Goal: Navigation & Orientation: Find specific page/section

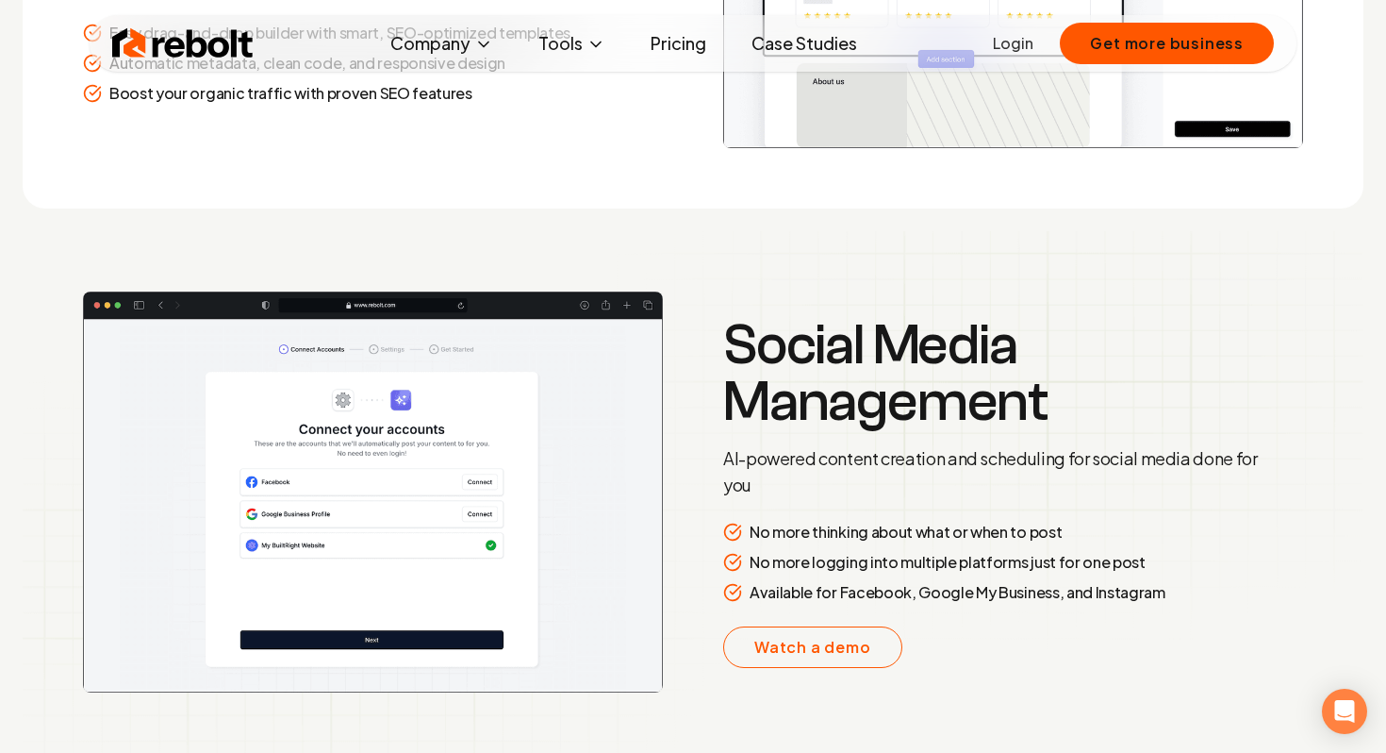
scroll to position [2980, 0]
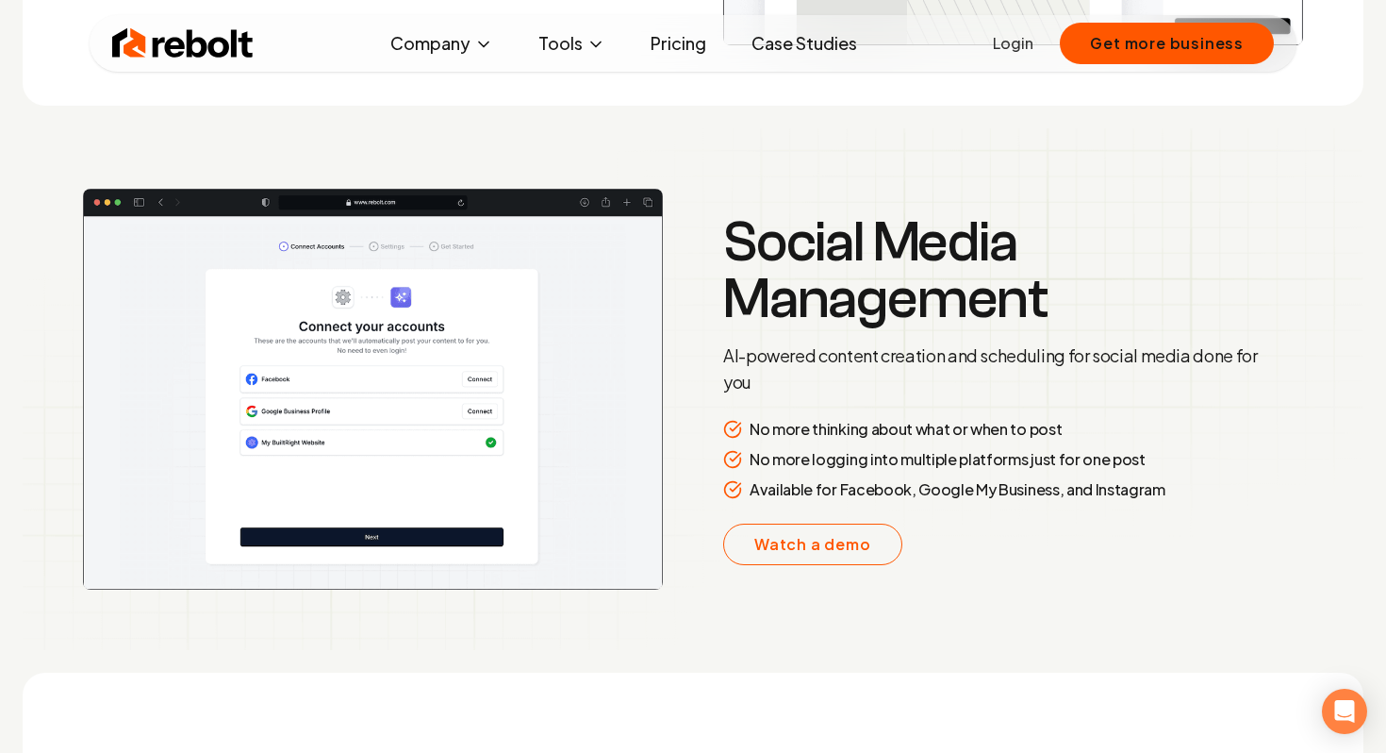
click at [710, 124] on div "SEO-Optimized Website Effortlessly create professional websites designed to cap…" at bounding box center [693, 725] width 1386 height 2281
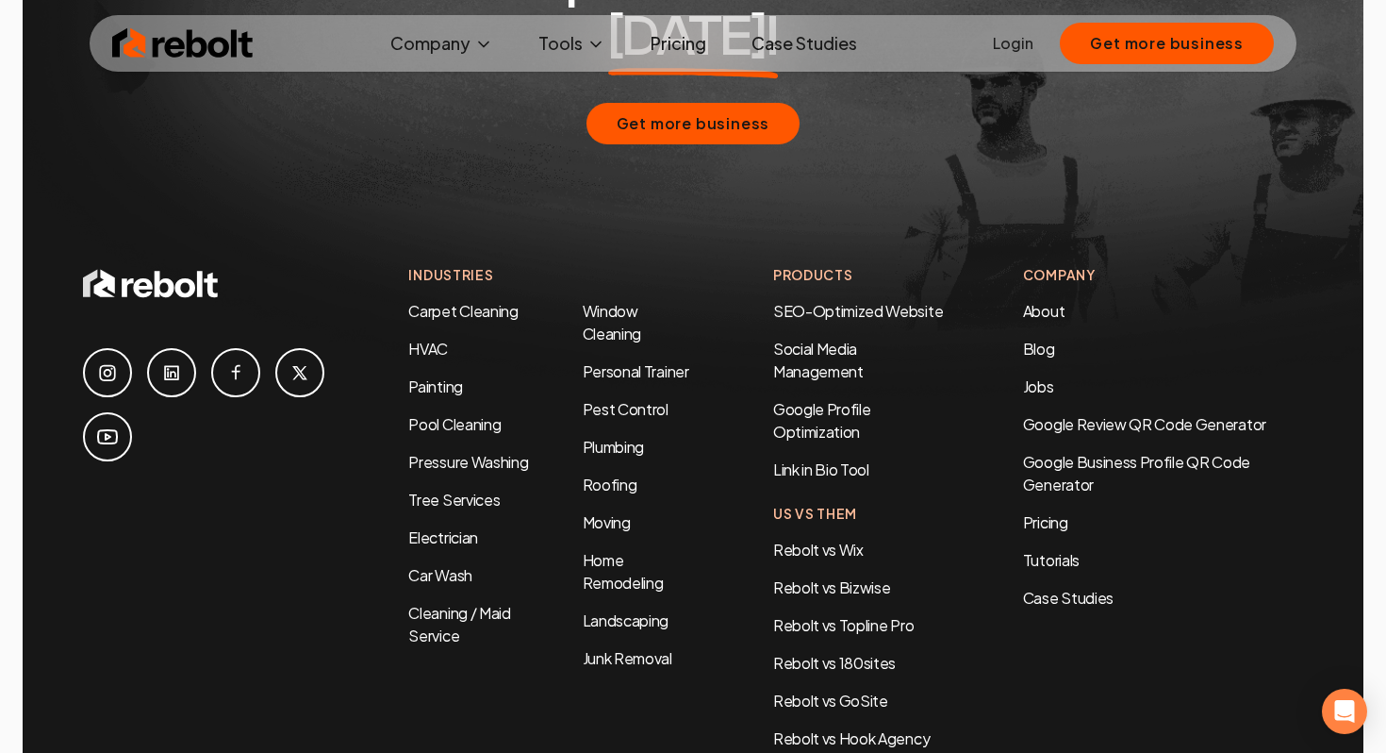
scroll to position [9061, 0]
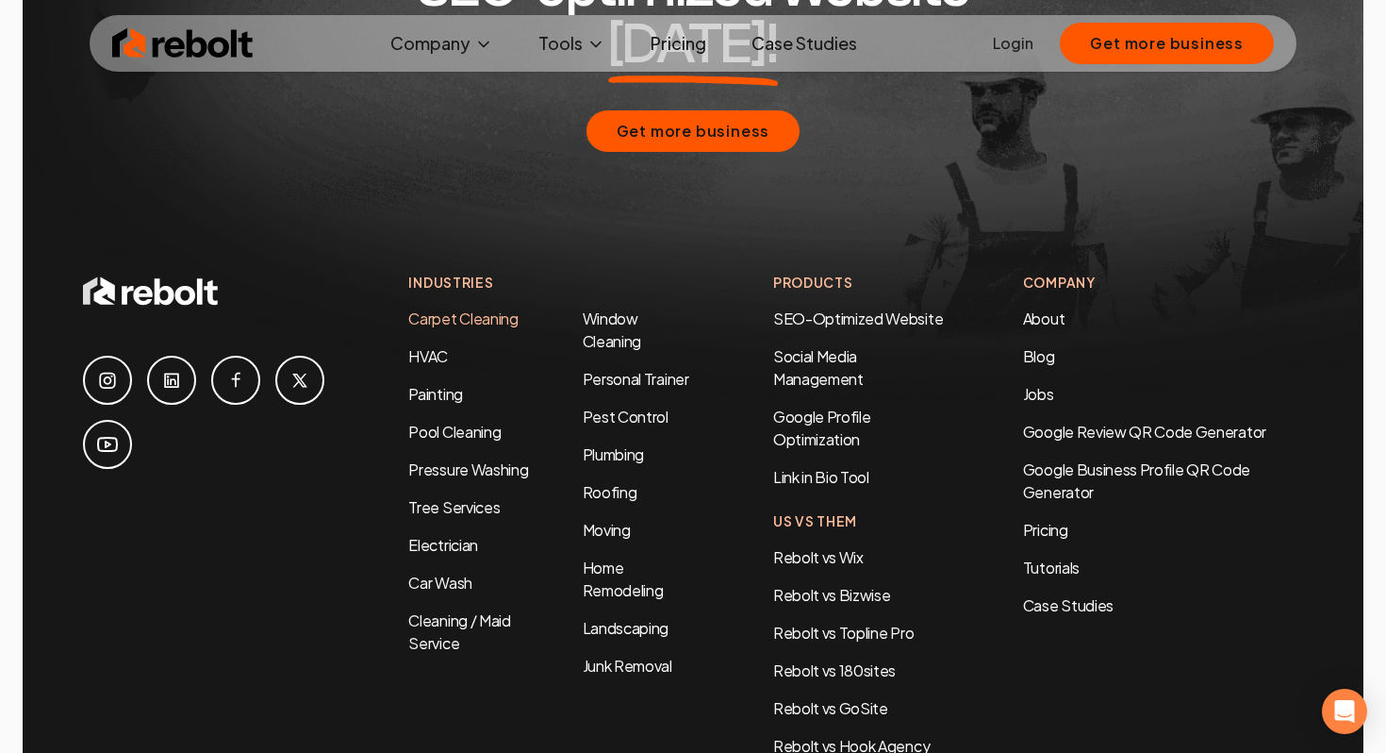
click at [435, 308] on link "Carpet Cleaning" at bounding box center [462, 318] width 109 height 20
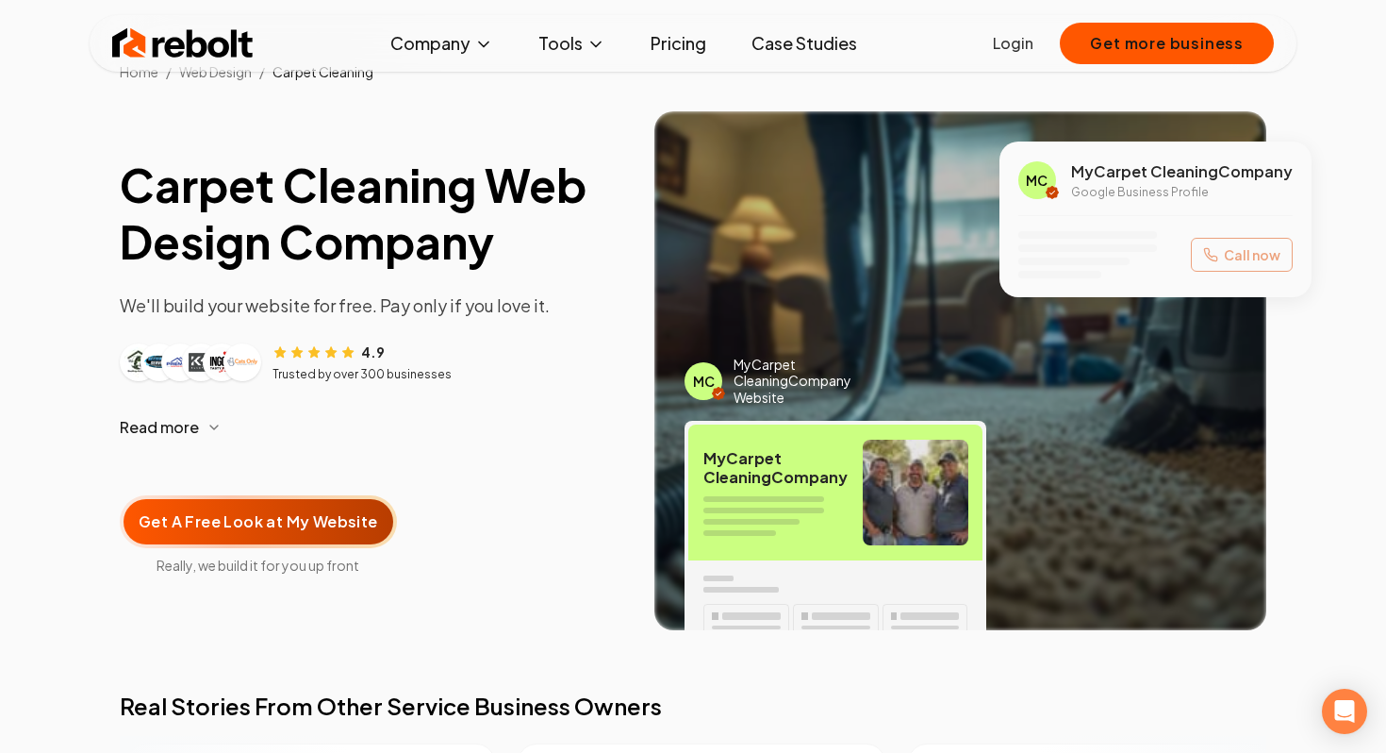
scroll to position [58, 0]
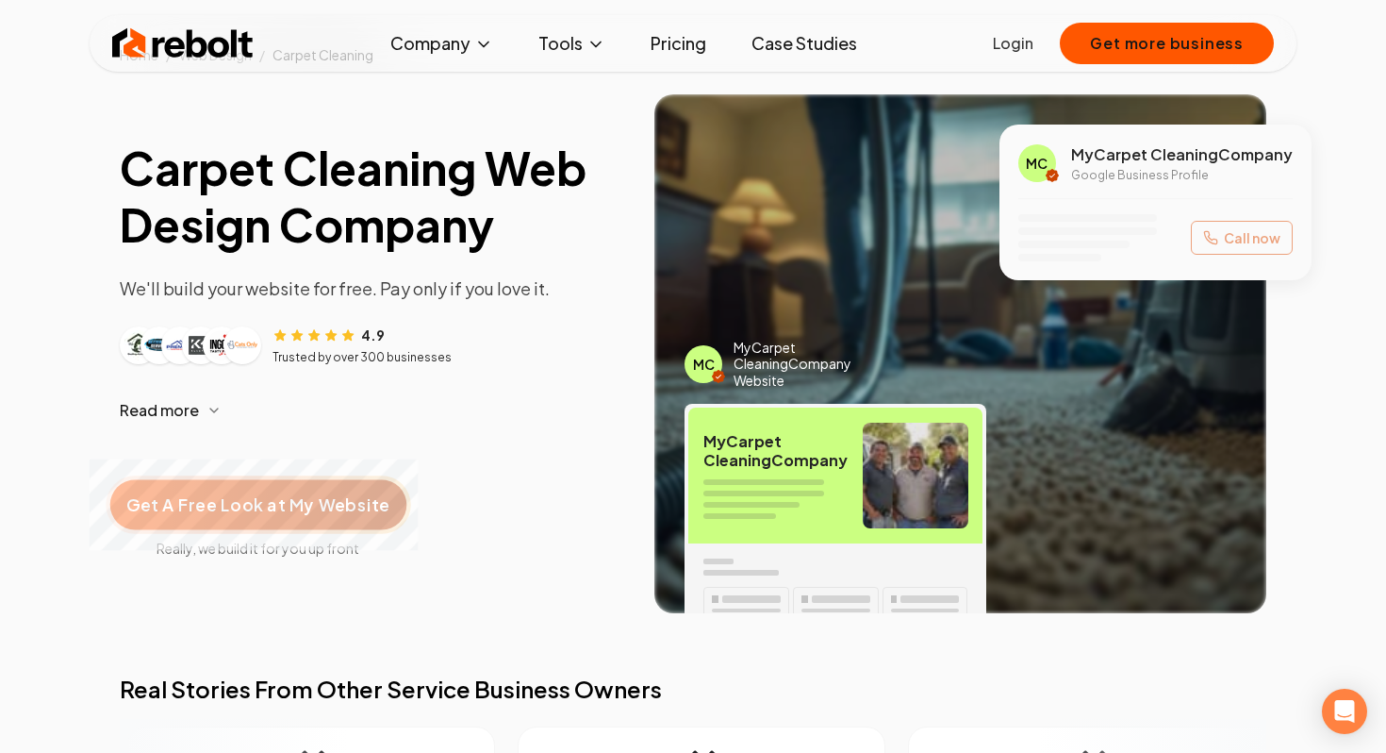
click at [258, 503] on span "Get A Free Look at My Website" at bounding box center [257, 504] width 263 height 25
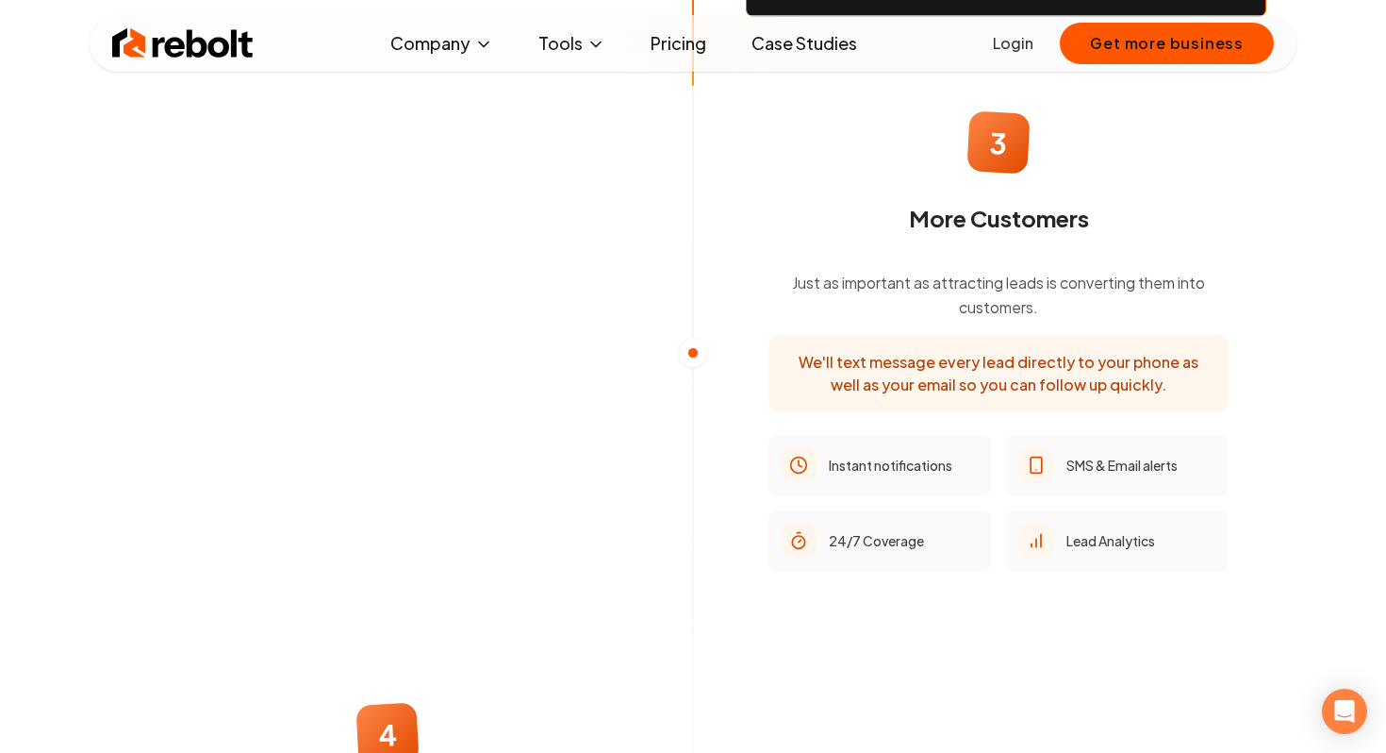
scroll to position [1934, 0]
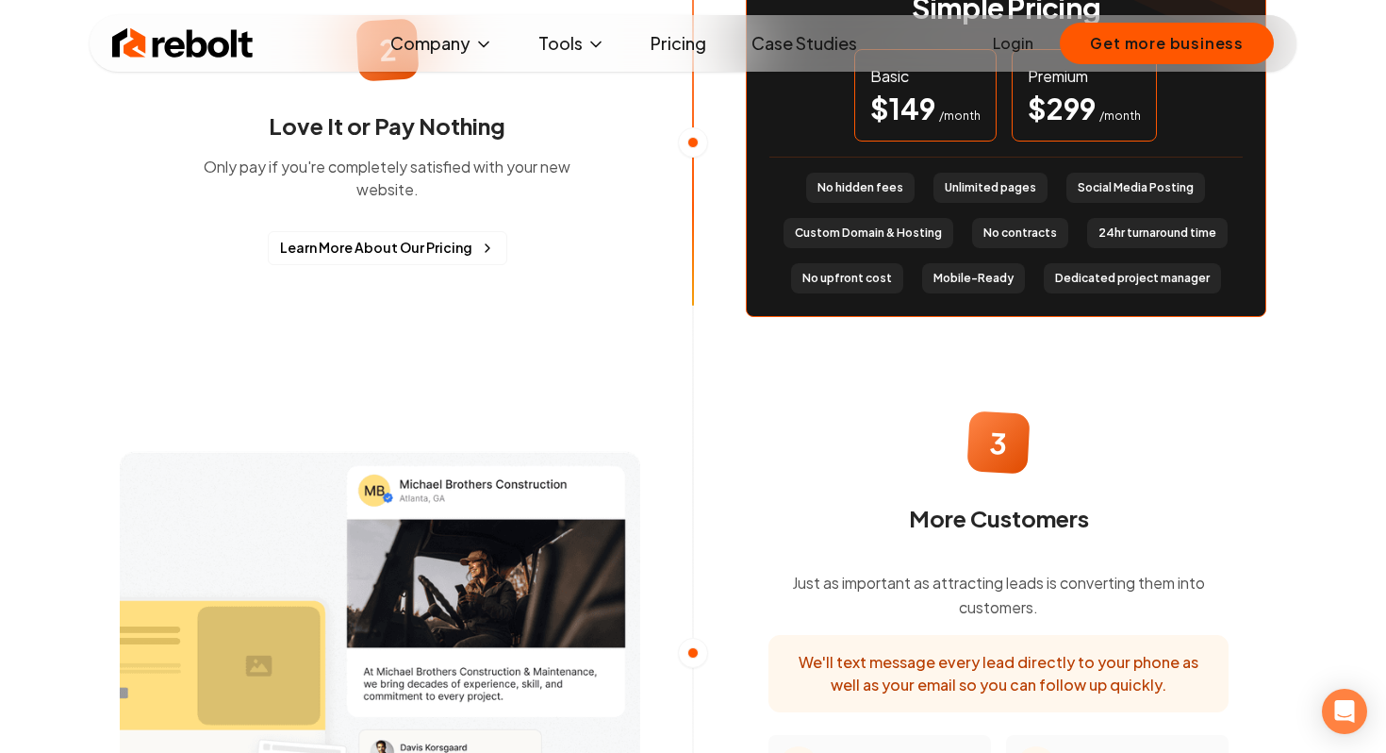
click at [157, 42] on img at bounding box center [182, 44] width 141 height 38
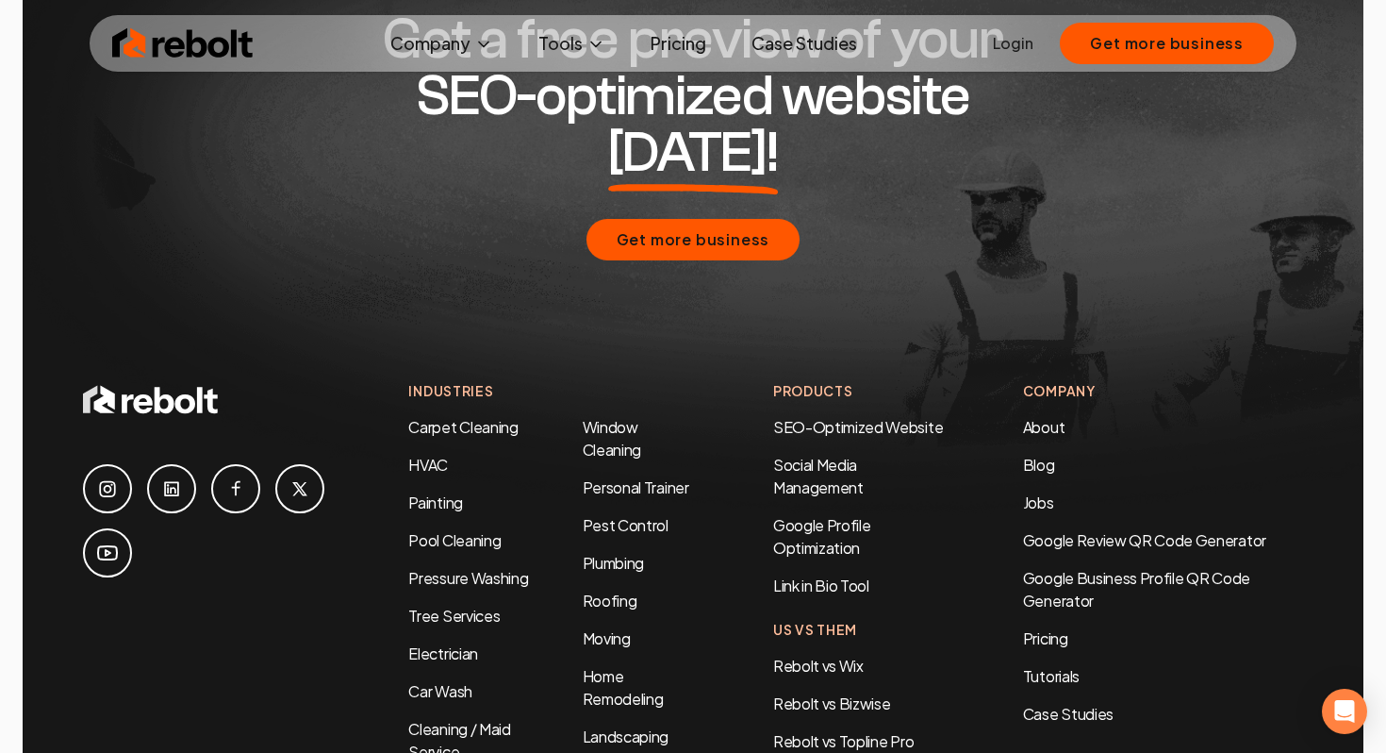
scroll to position [8946, 0]
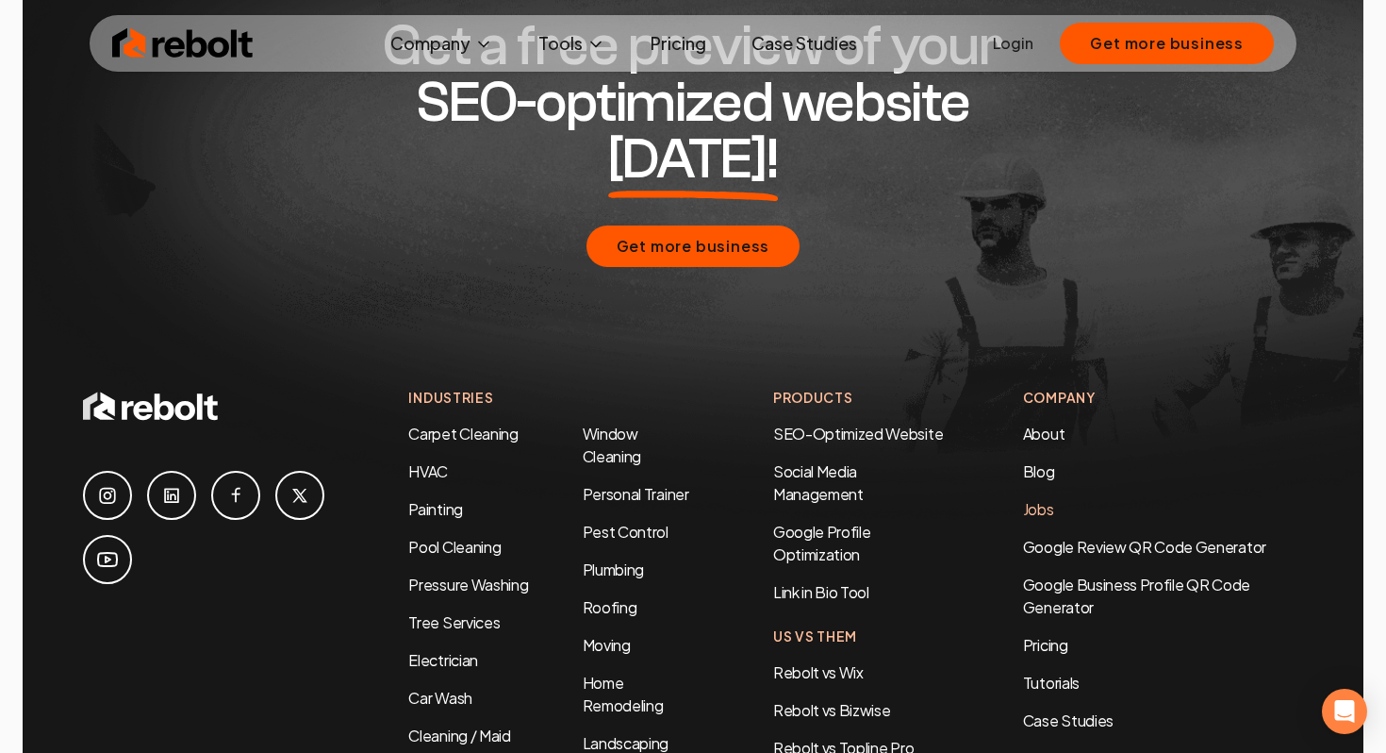
click at [1044, 499] on link "Jobs" at bounding box center [1038, 509] width 31 height 20
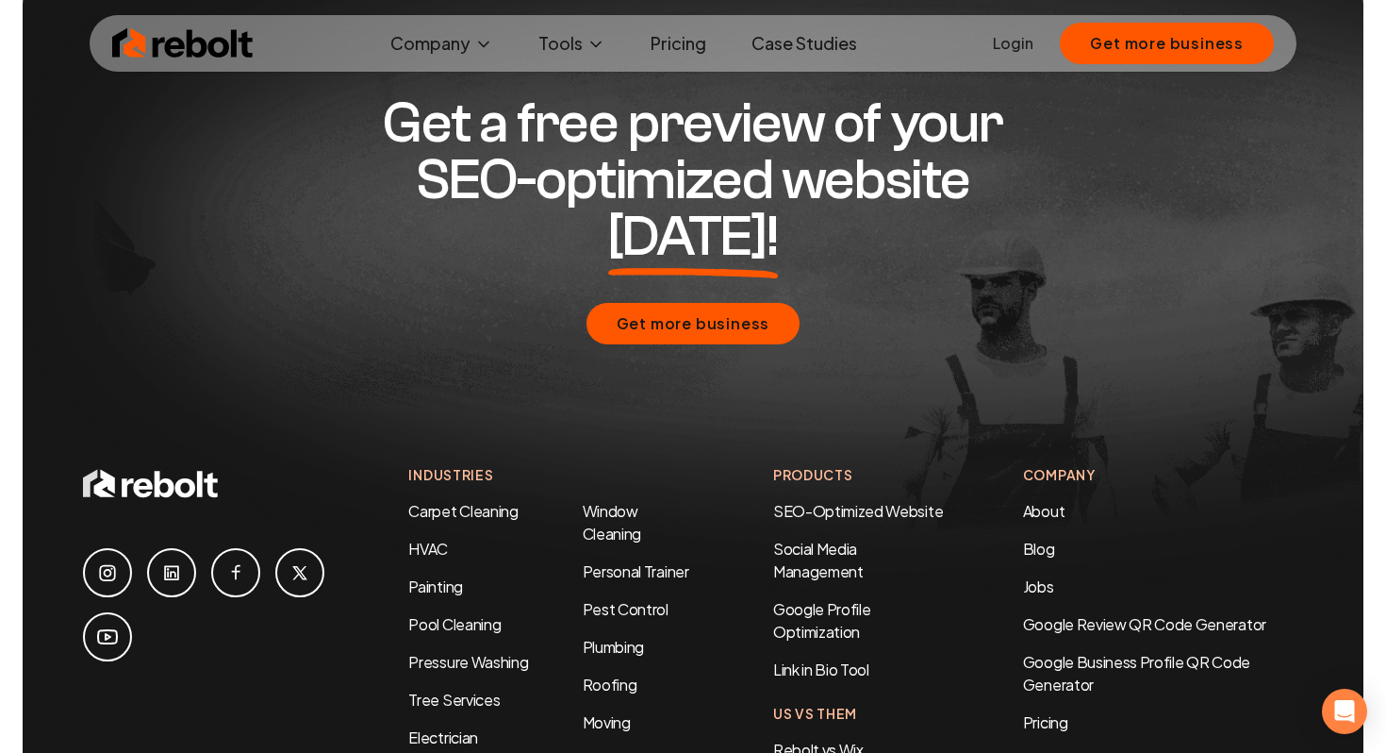
scroll to position [1128, 0]
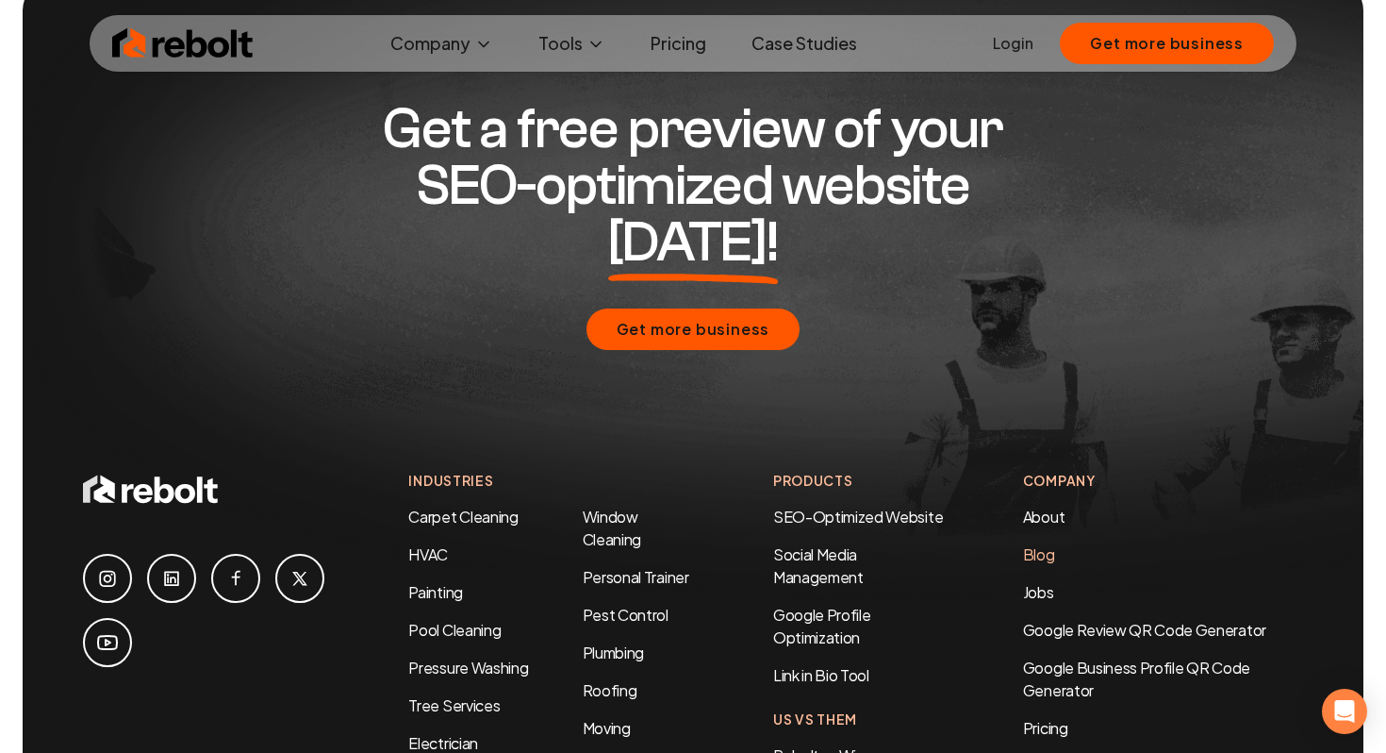
click at [1041, 544] on link "Blog" at bounding box center [1039, 554] width 32 height 20
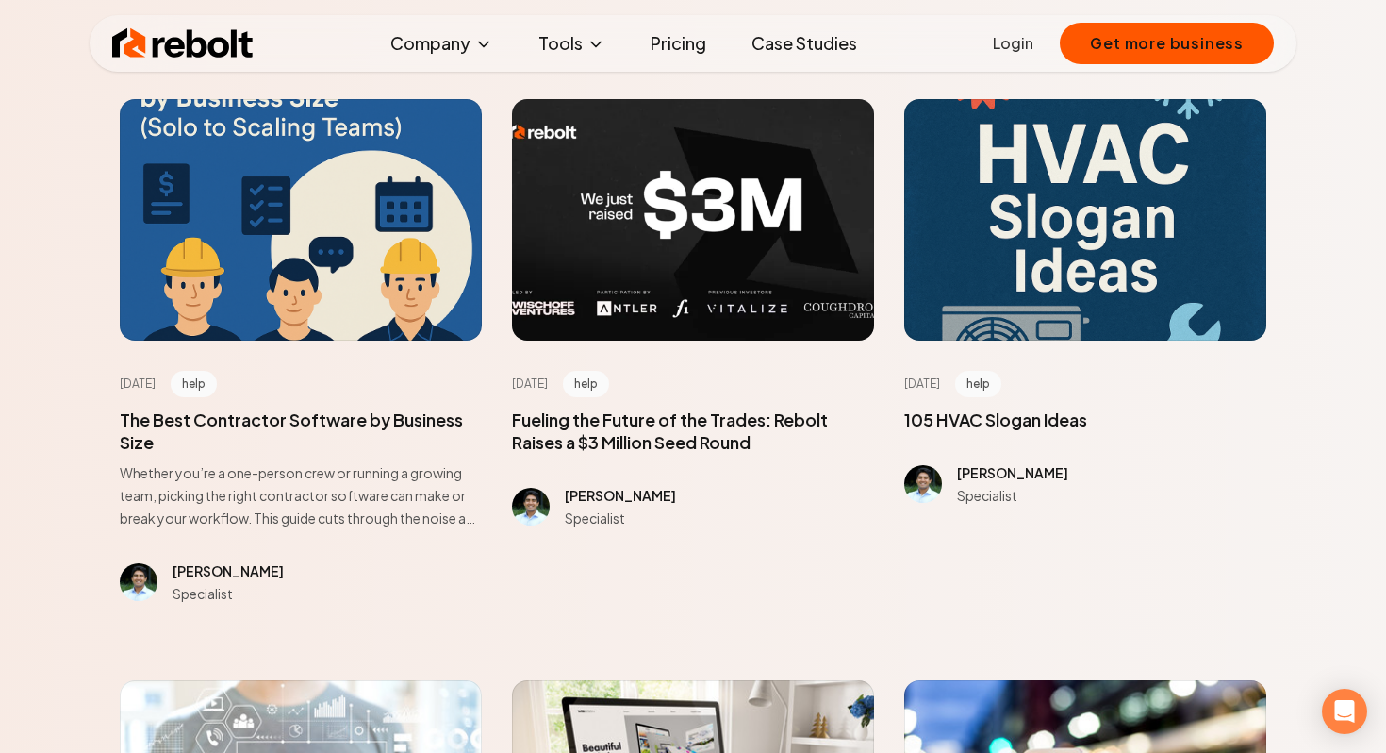
scroll to position [285, 0]
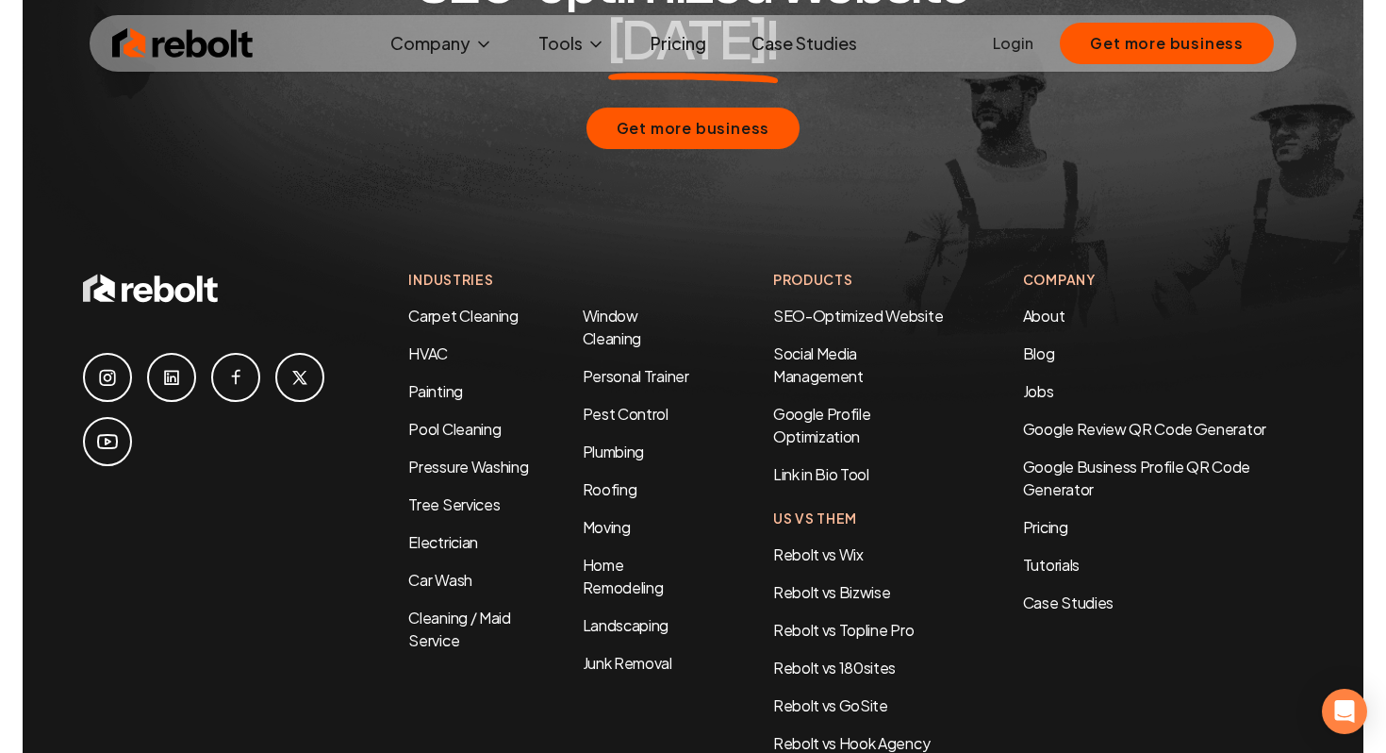
scroll to position [1269, 0]
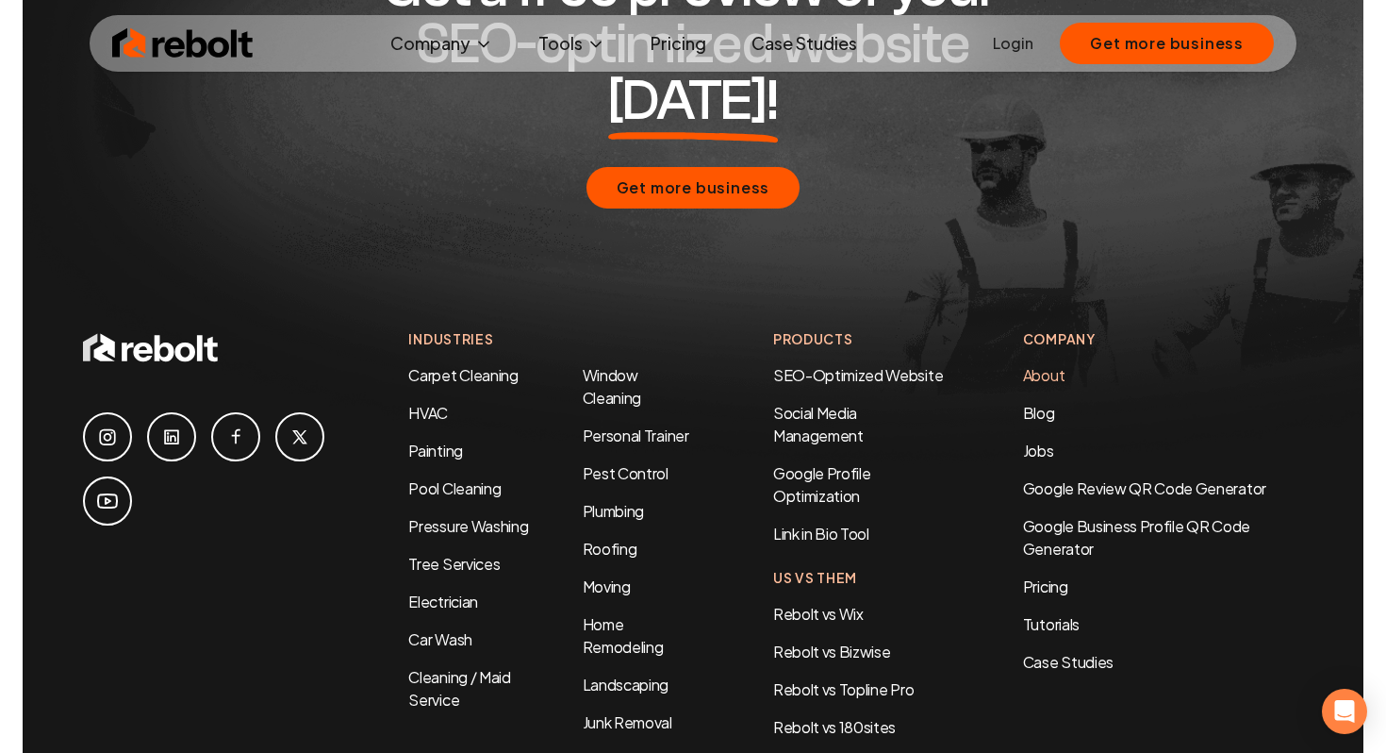
click at [1053, 365] on link "About" at bounding box center [1043, 375] width 41 height 20
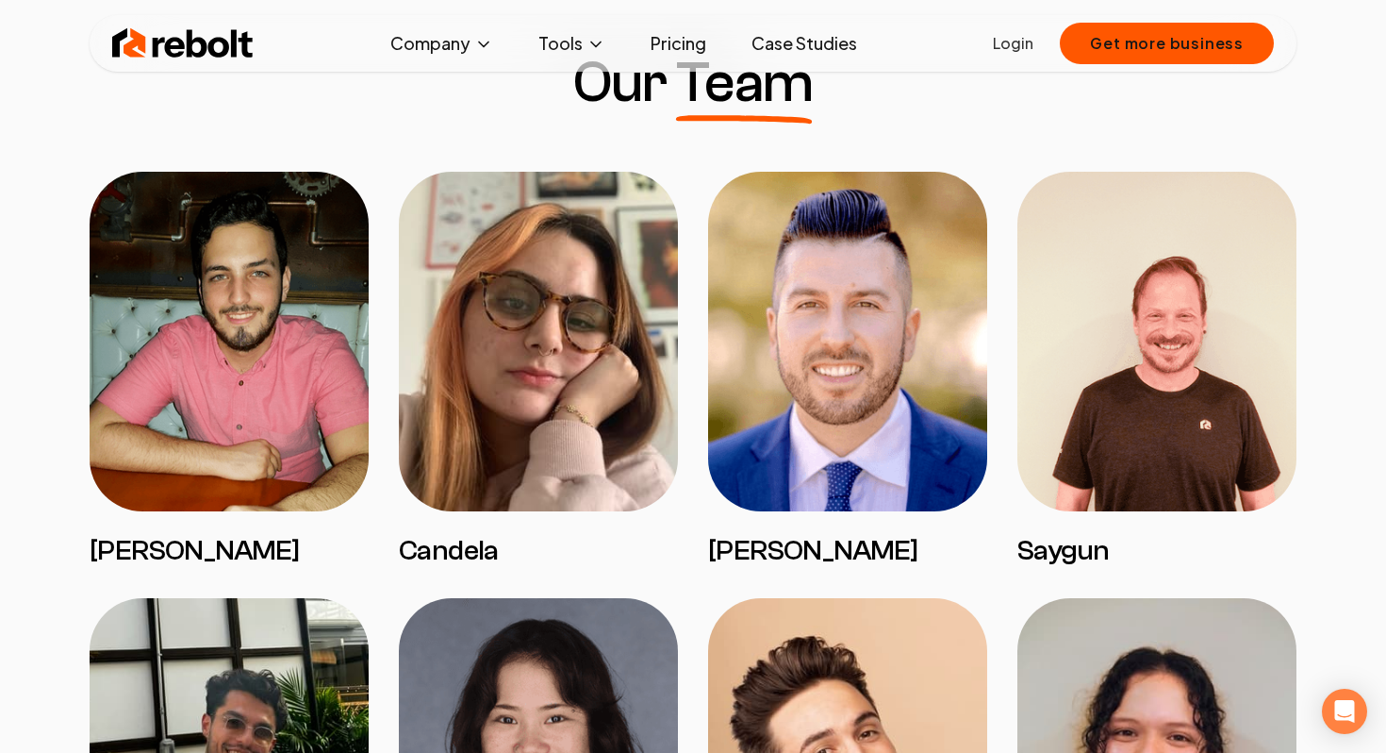
scroll to position [1485, 0]
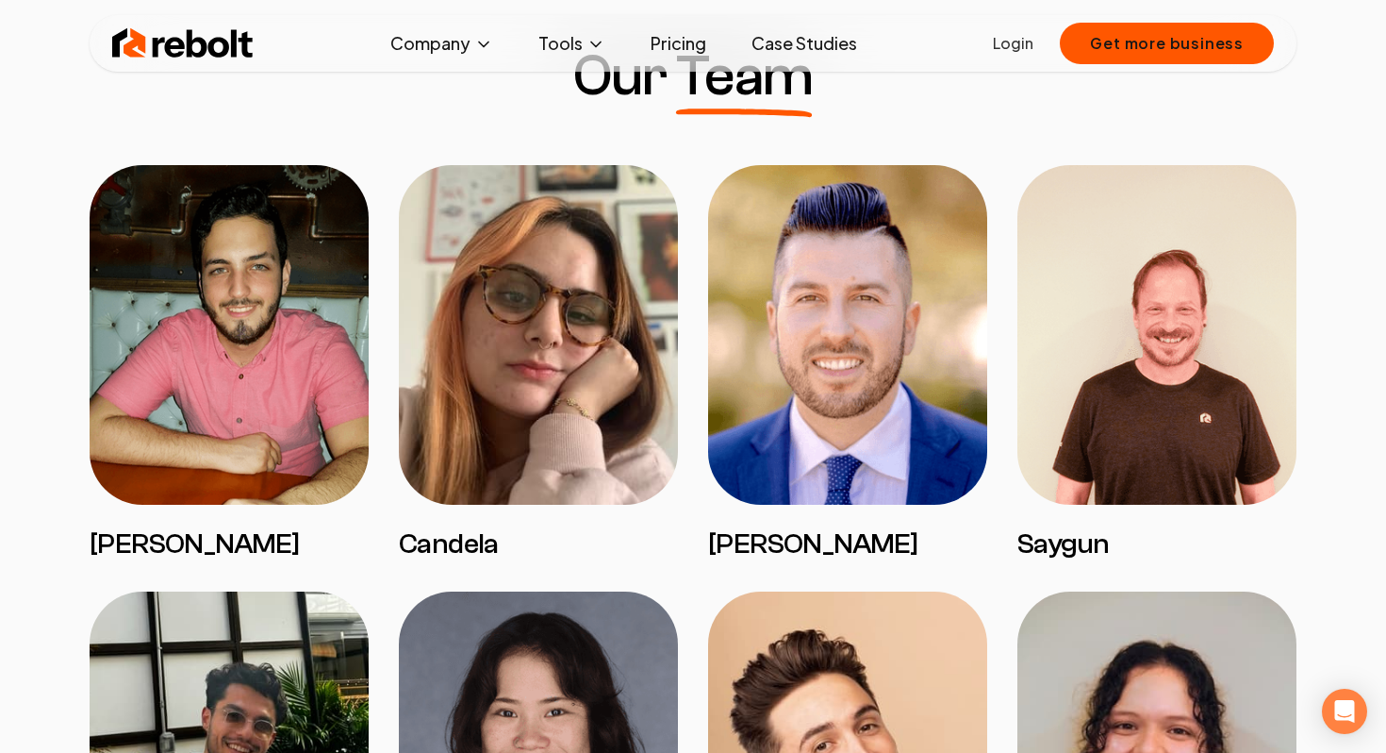
click at [508, 395] on img at bounding box center [538, 335] width 279 height 340
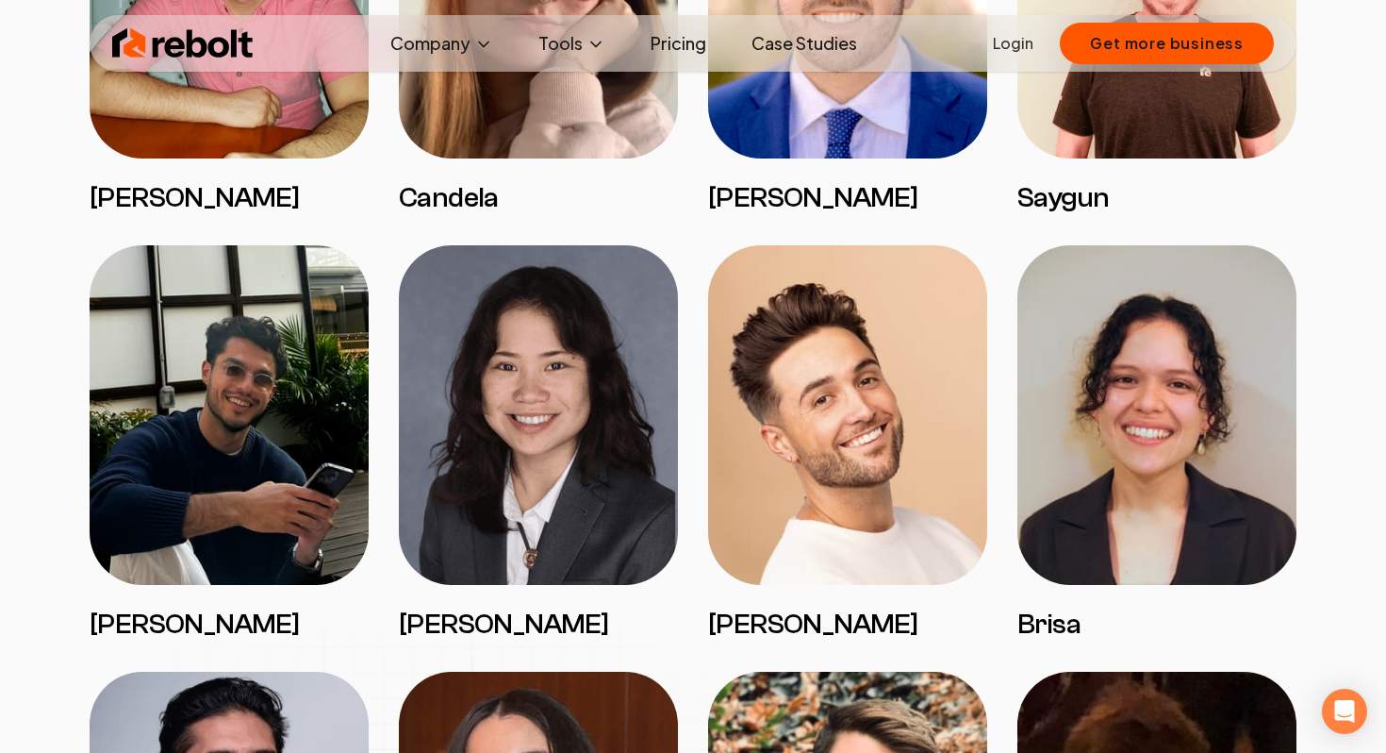
scroll to position [1834, 0]
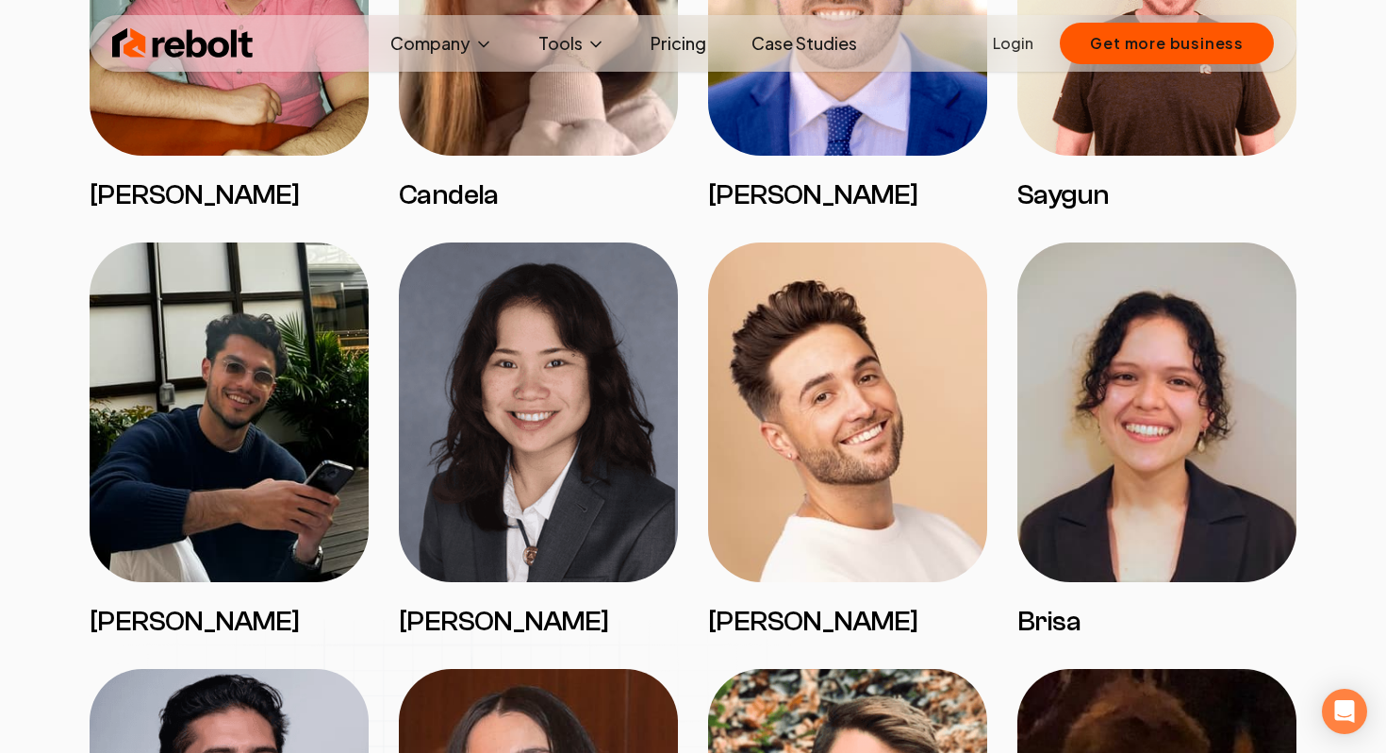
click at [508, 395] on img at bounding box center [538, 412] width 279 height 340
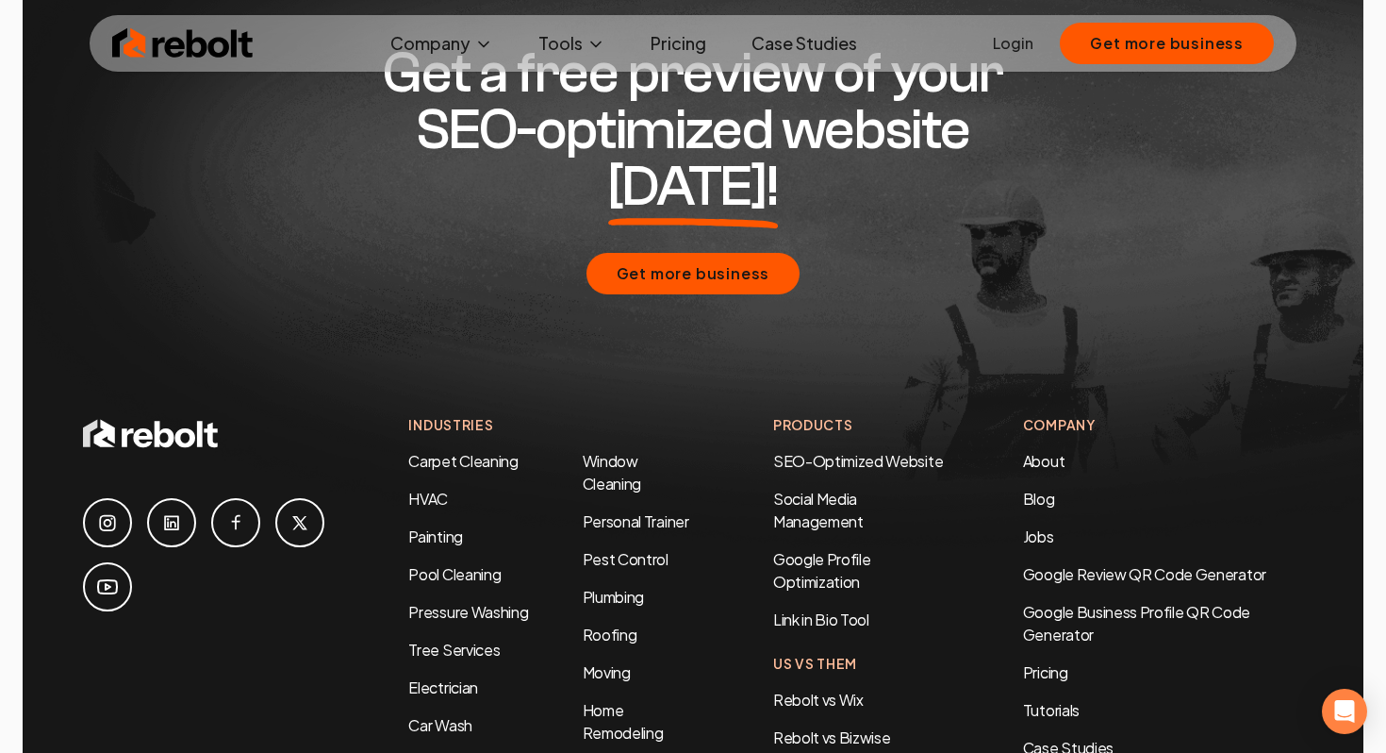
scroll to position [5831, 0]
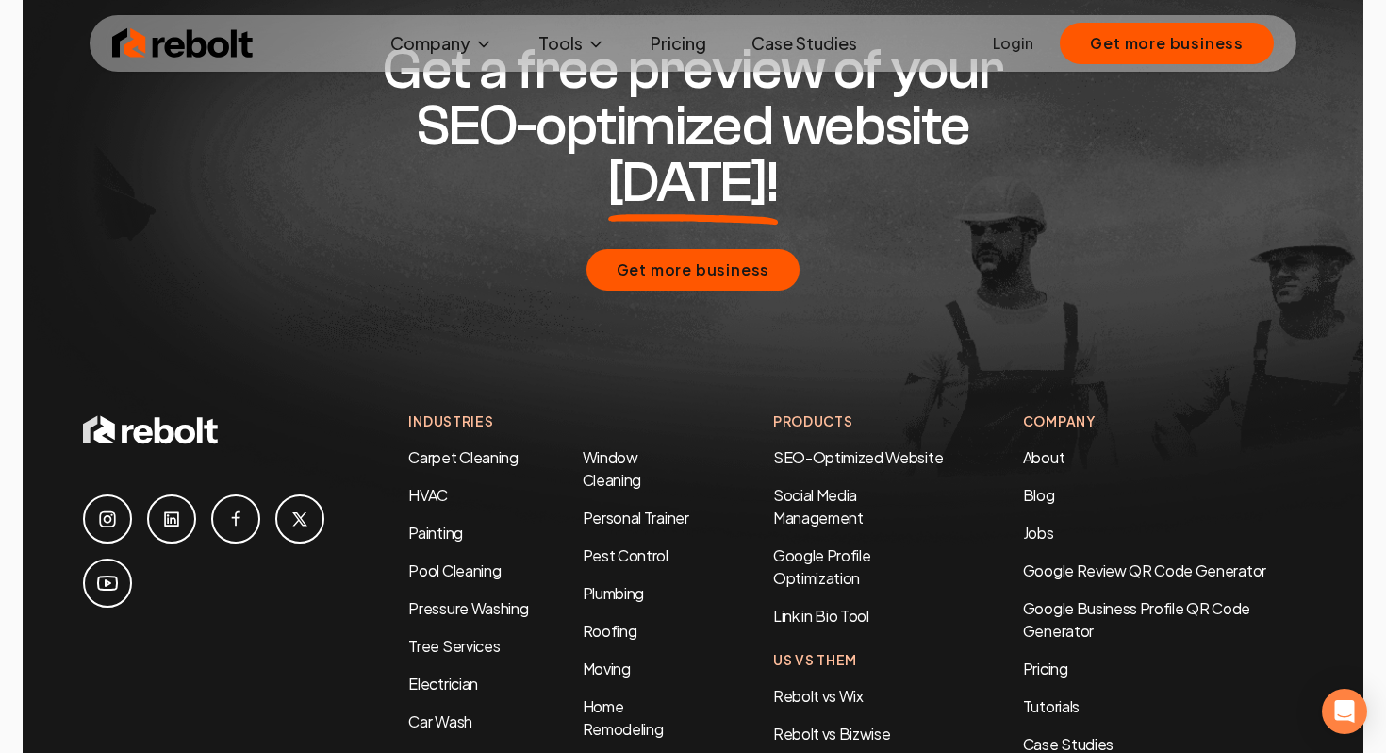
click at [294, 507] on icon at bounding box center [300, 518] width 23 height 23
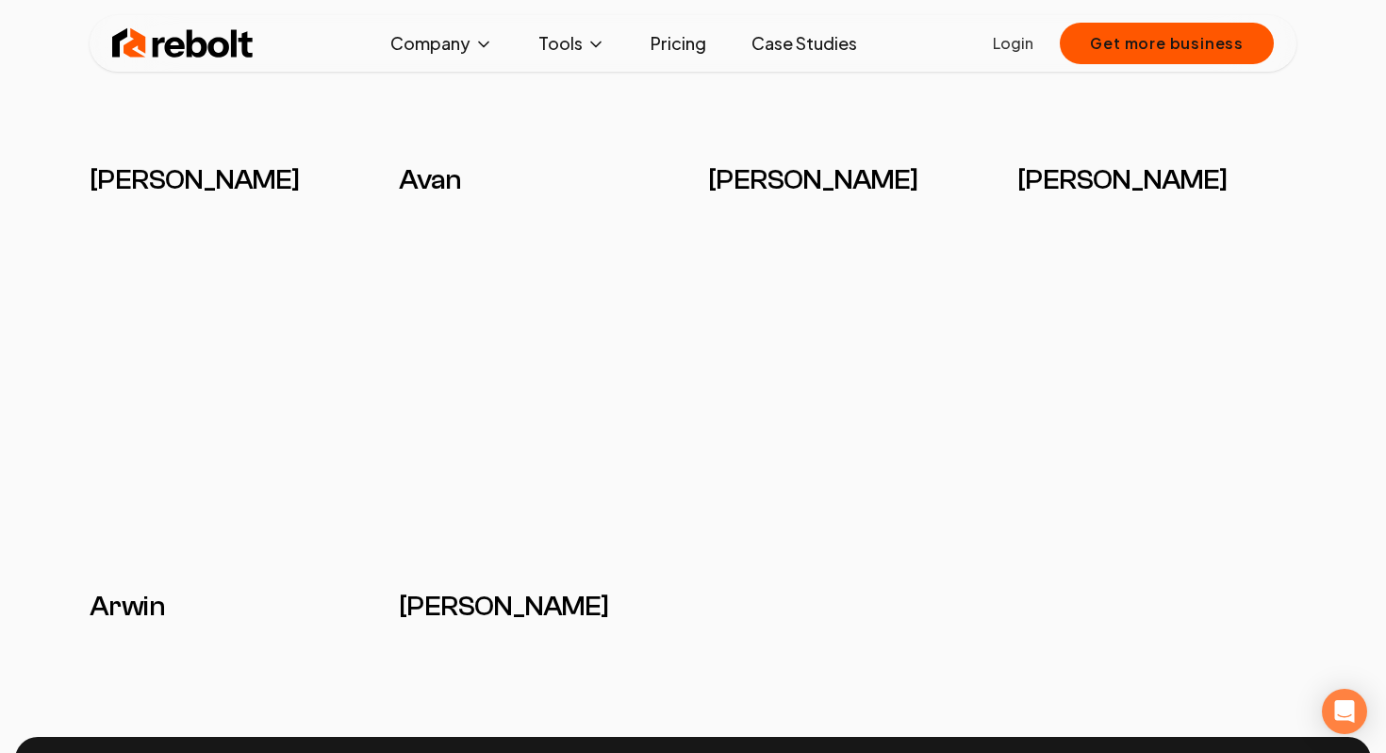
scroll to position [3552, 0]
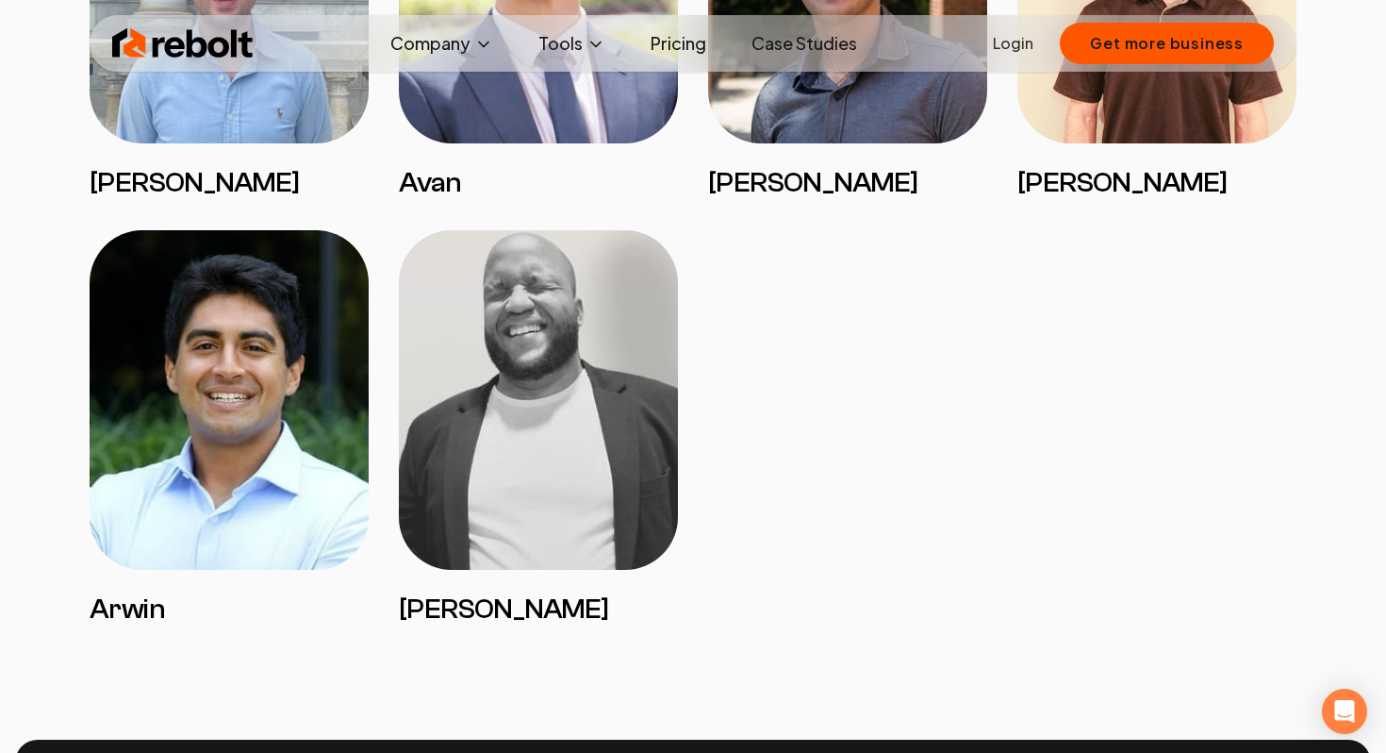
click at [522, 427] on img at bounding box center [538, 400] width 279 height 340
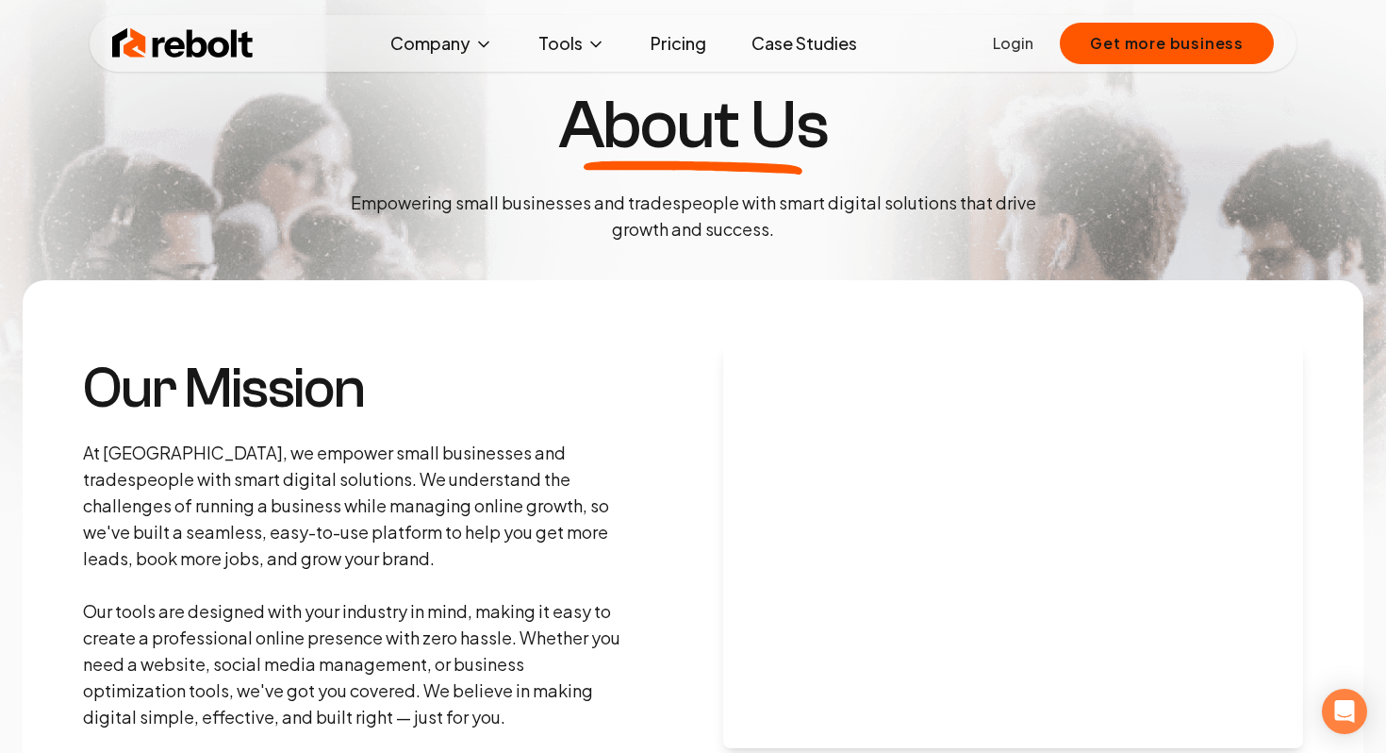
scroll to position [0, 0]
